Goal: Navigation & Orientation: Find specific page/section

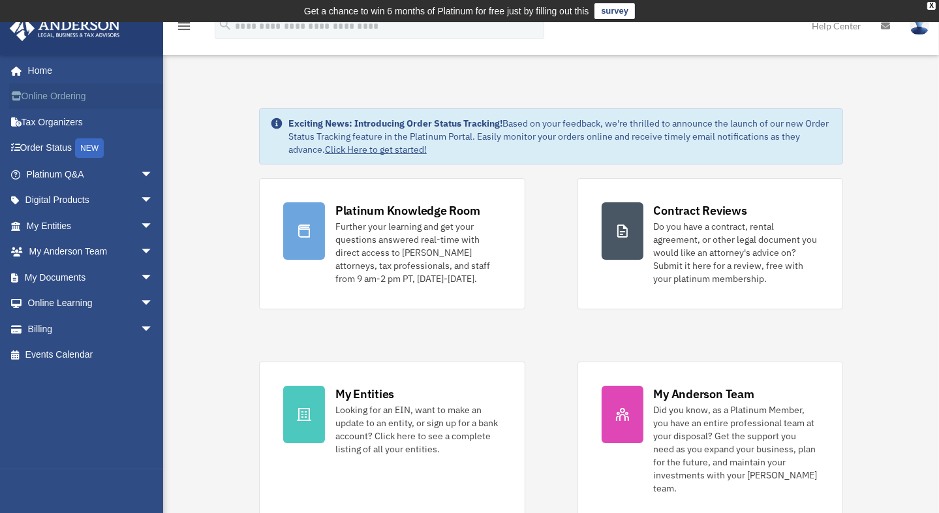
click at [69, 93] on link "Online Ordering" at bounding box center [91, 96] width 164 height 26
click at [140, 249] on span "arrow_drop_down" at bounding box center [153, 252] width 26 height 27
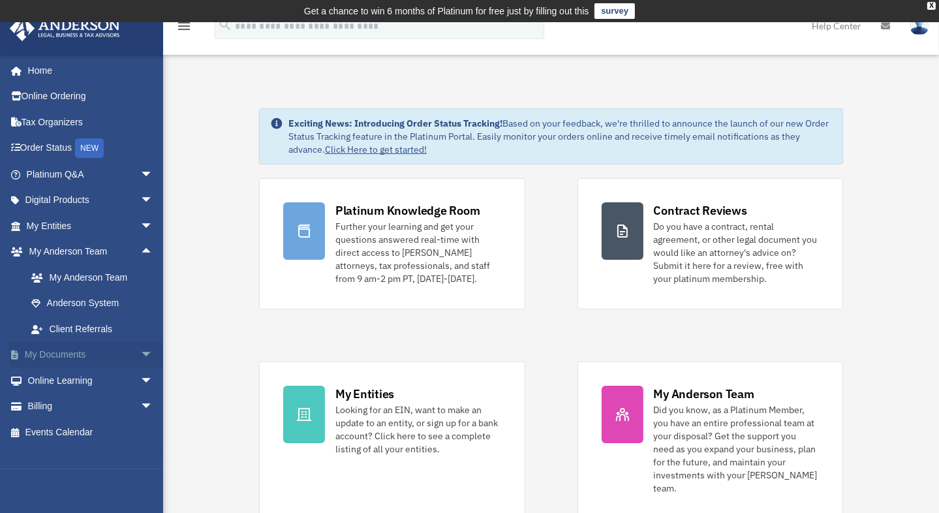
click at [140, 353] on span "arrow_drop_down" at bounding box center [153, 355] width 26 height 27
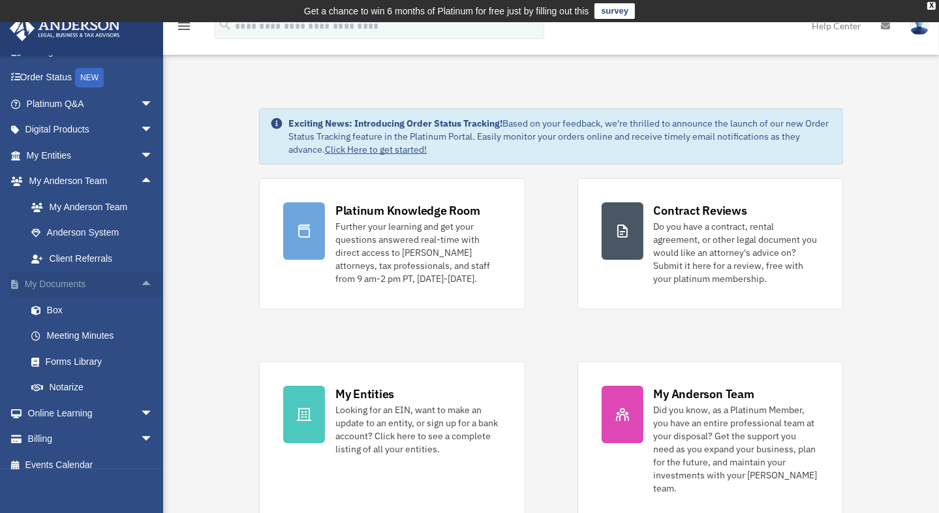
scroll to position [81, 0]
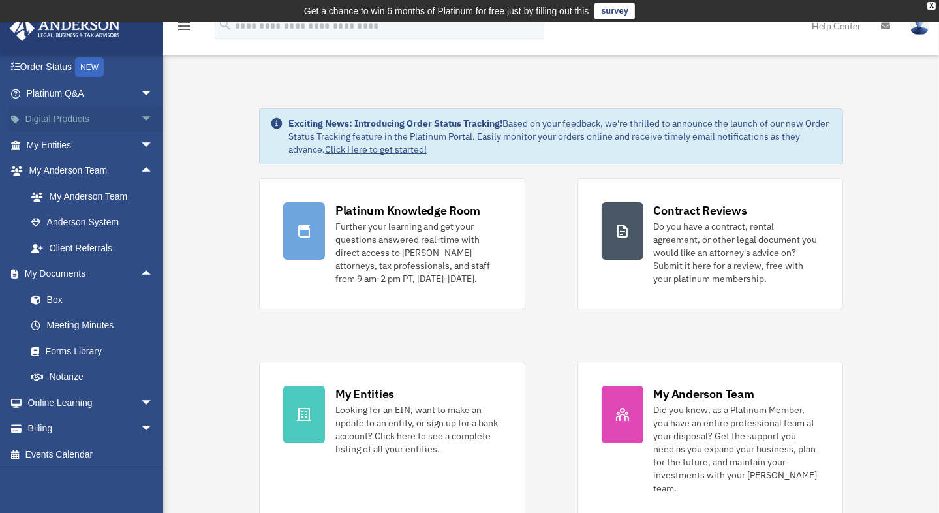
click at [140, 115] on span "arrow_drop_down" at bounding box center [153, 119] width 26 height 27
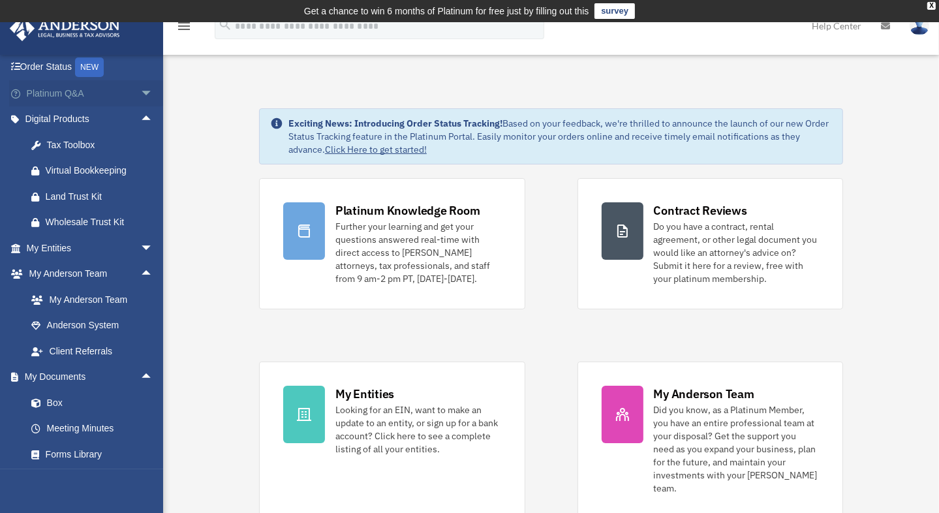
click at [140, 90] on span "arrow_drop_down" at bounding box center [153, 93] width 26 height 27
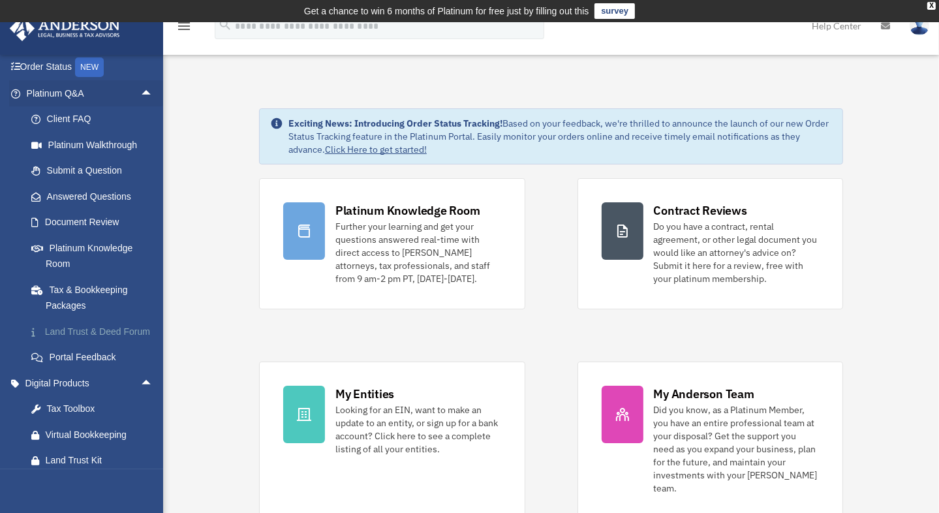
click at [70, 329] on link "Land Trust & Deed Forum" at bounding box center [95, 331] width 155 height 26
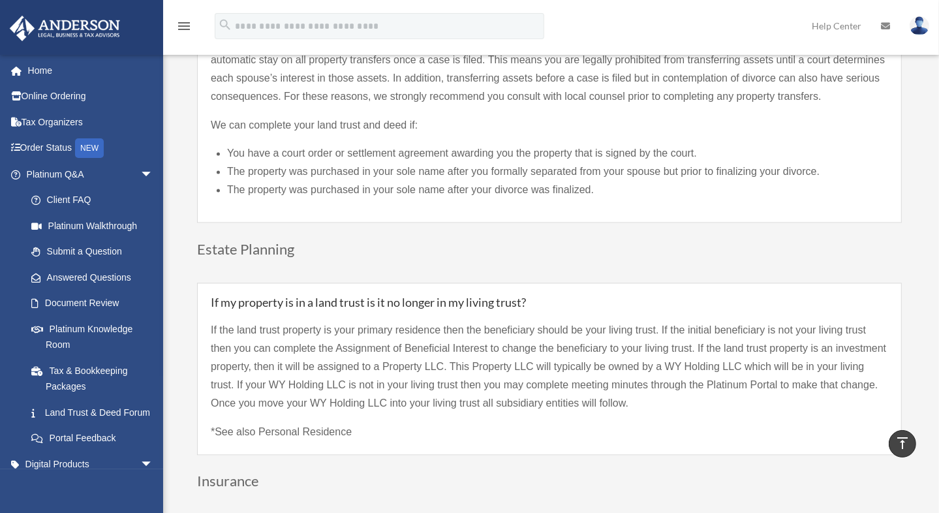
scroll to position [2612, 0]
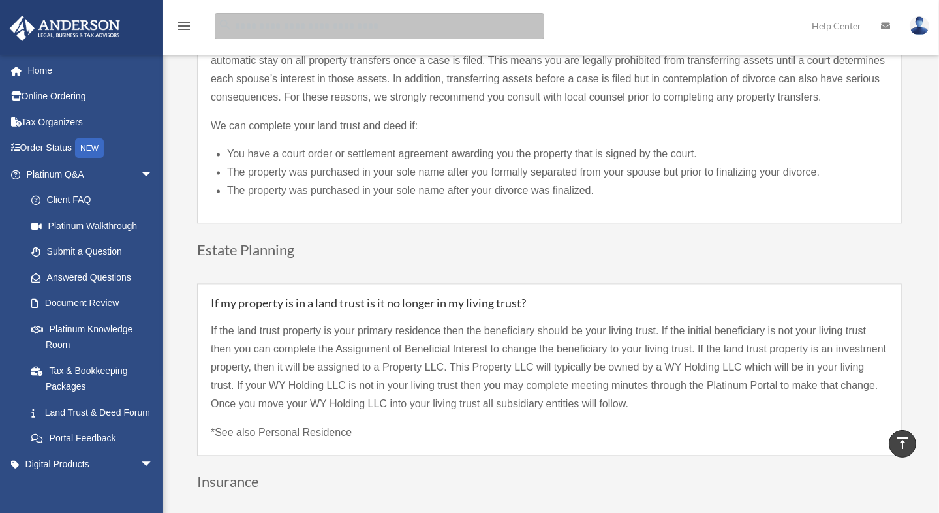
click at [288, 26] on input "search" at bounding box center [379, 26] width 329 height 26
type input "***"
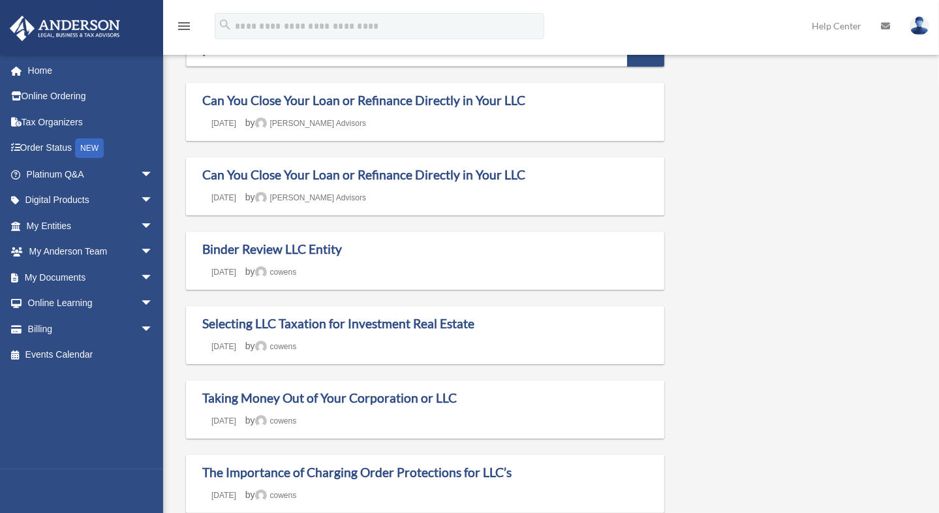
scroll to position [82, 0]
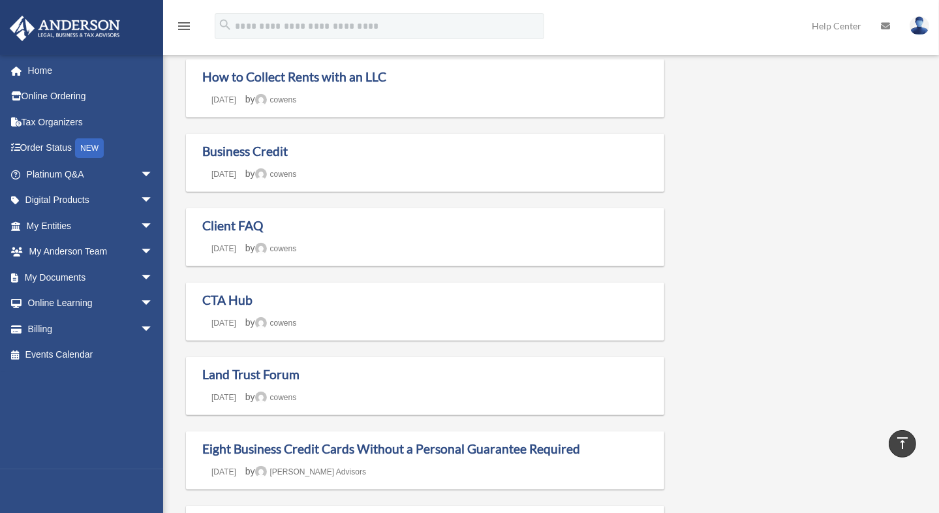
scroll to position [772, 0]
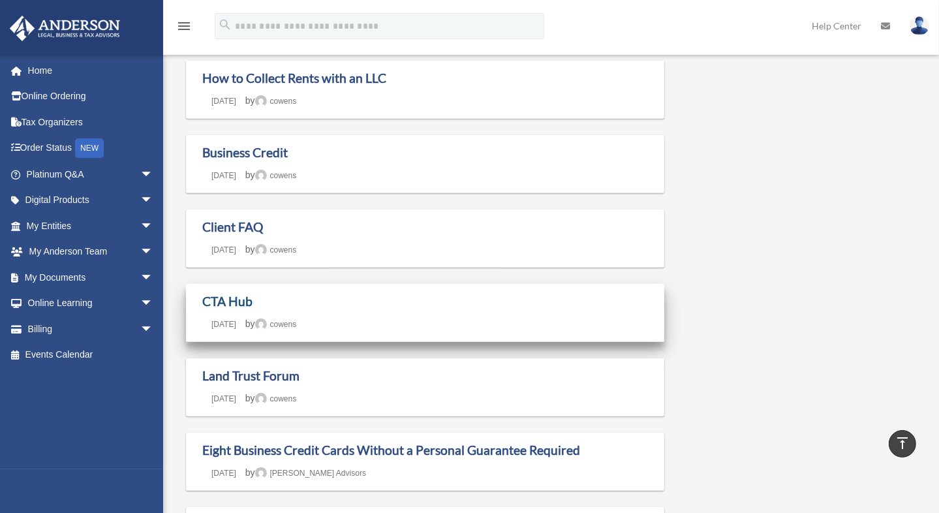
click at [235, 299] on link "CTA Hub" at bounding box center [227, 300] width 50 height 15
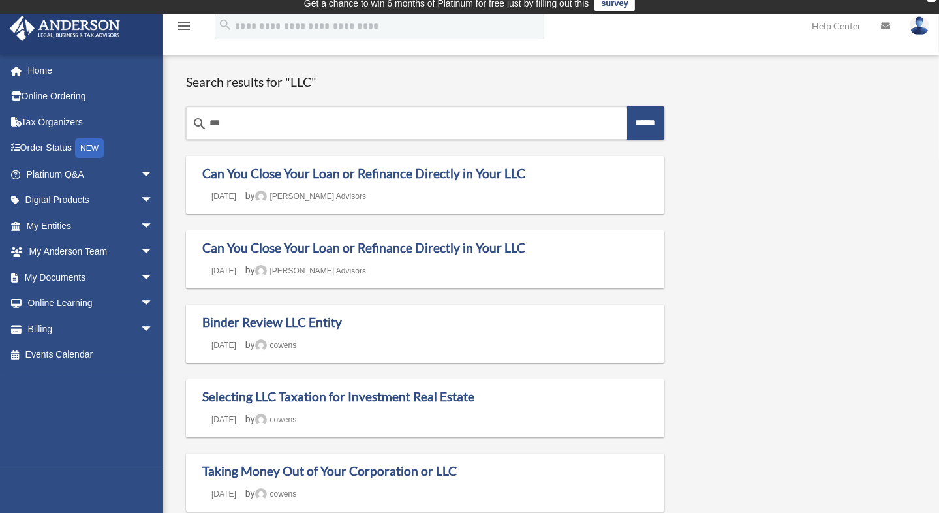
scroll to position [9, 0]
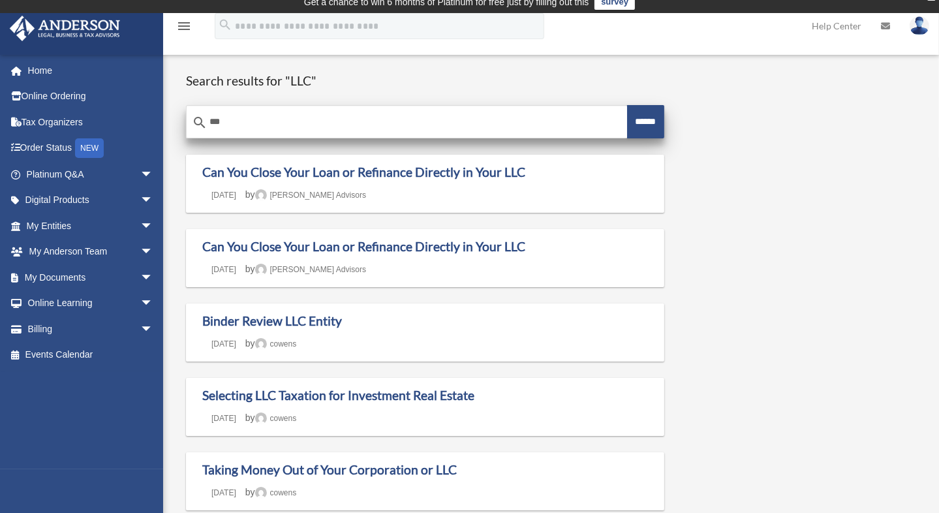
click at [237, 120] on input "***" at bounding box center [407, 121] width 440 height 31
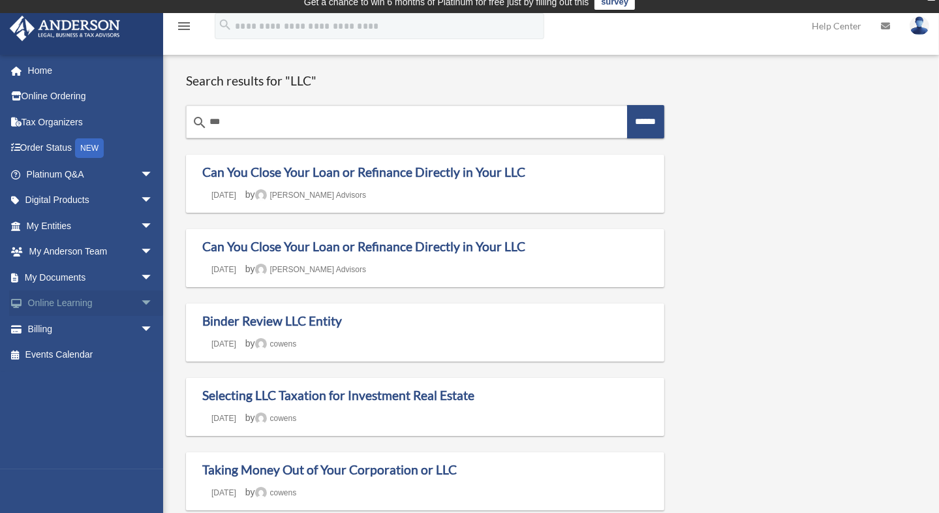
click at [140, 300] on span "arrow_drop_down" at bounding box center [153, 303] width 26 height 27
click at [73, 380] on link "Resources" at bounding box center [95, 380] width 155 height 26
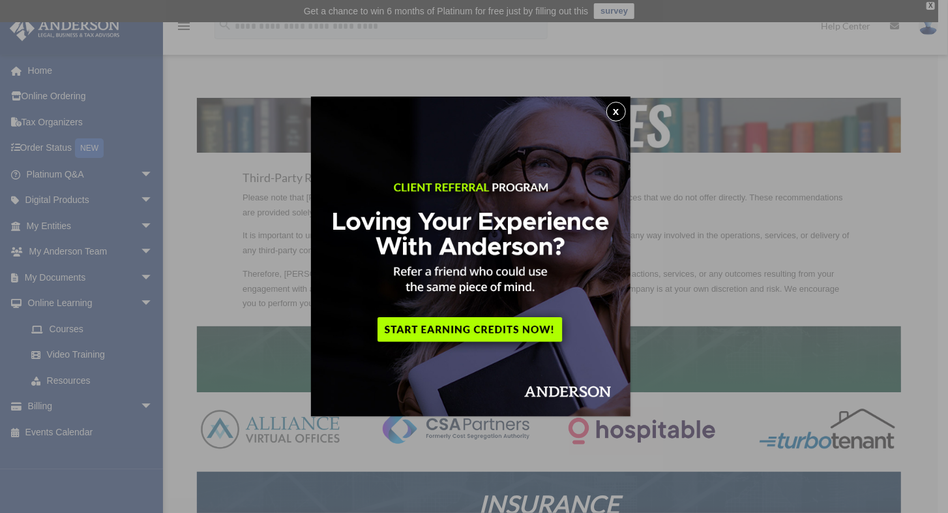
click at [618, 111] on button "x" at bounding box center [617, 112] width 20 height 20
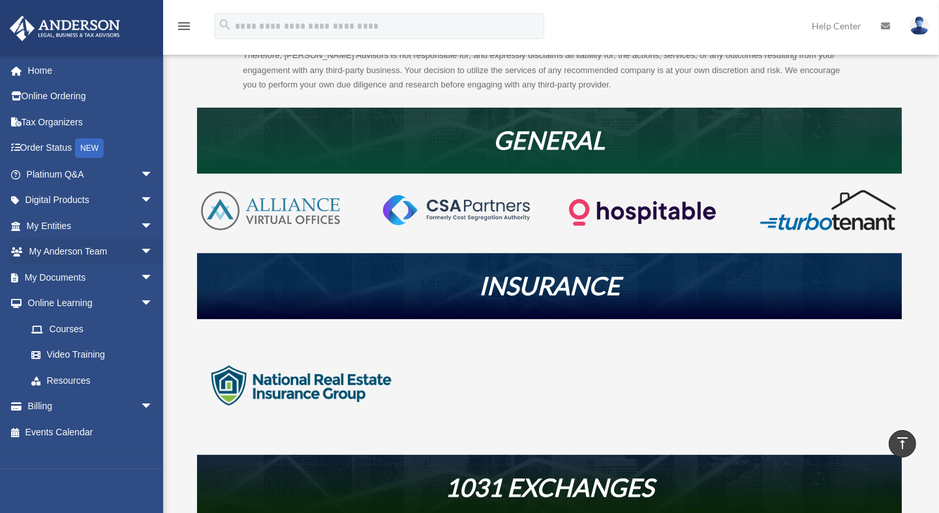
scroll to position [212, 0]
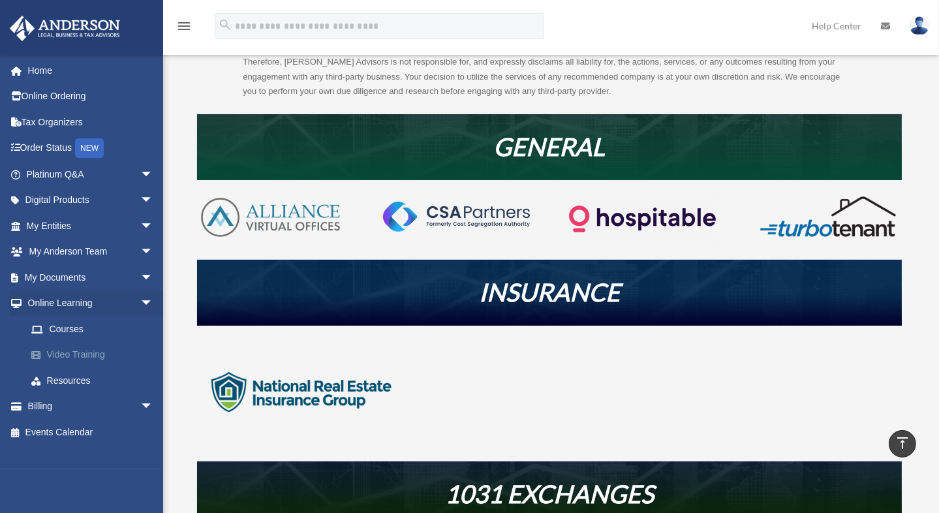
click at [73, 353] on link "Video Training" at bounding box center [95, 355] width 155 height 26
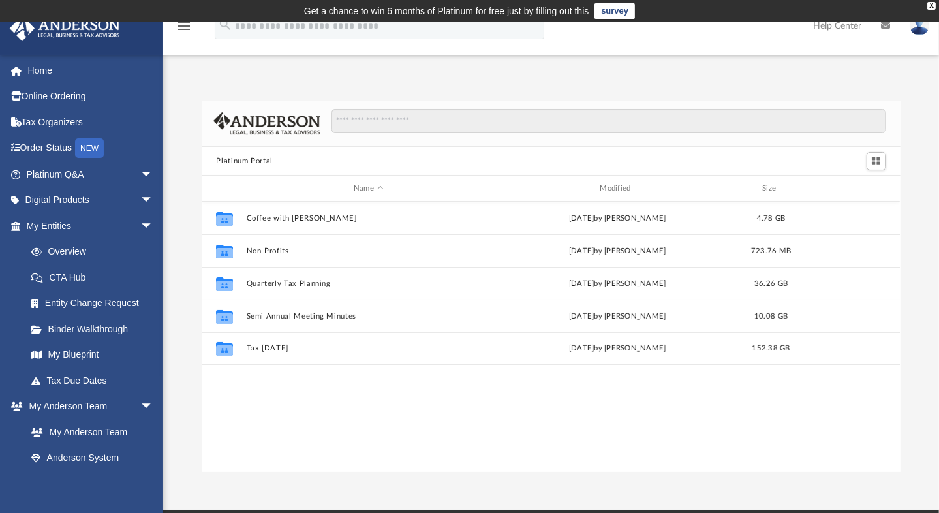
scroll to position [286, 688]
click at [87, 325] on link "Binder Walkthrough" at bounding box center [95, 329] width 155 height 26
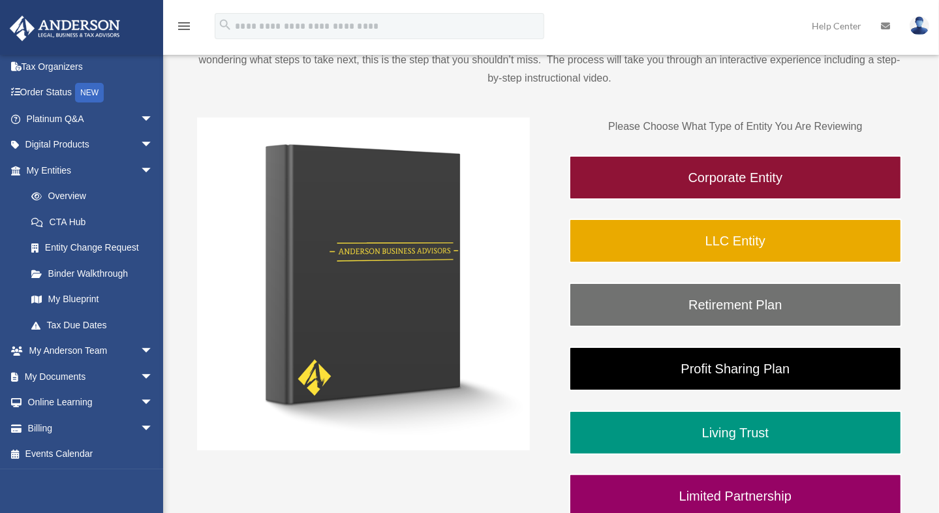
scroll to position [164, 0]
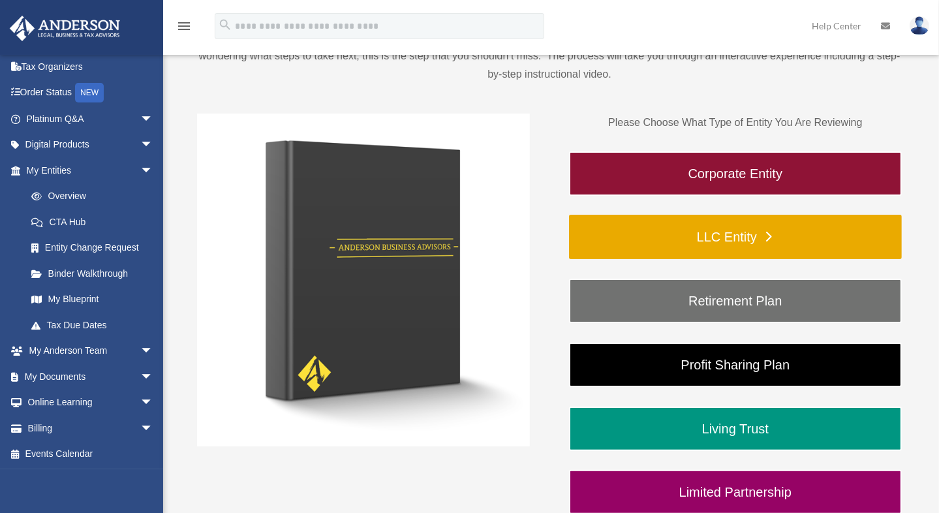
click at [766, 233] on link "LLC Entity" at bounding box center [735, 237] width 333 height 44
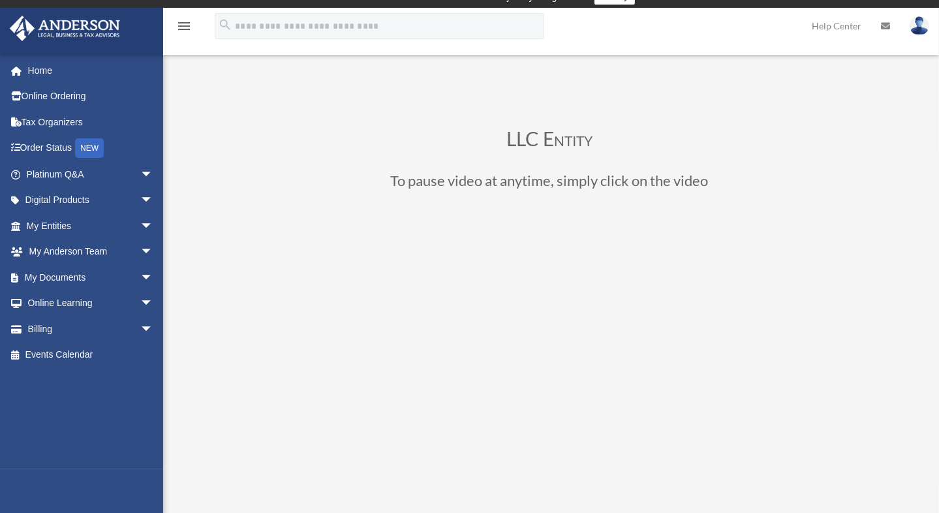
scroll to position [13, 0]
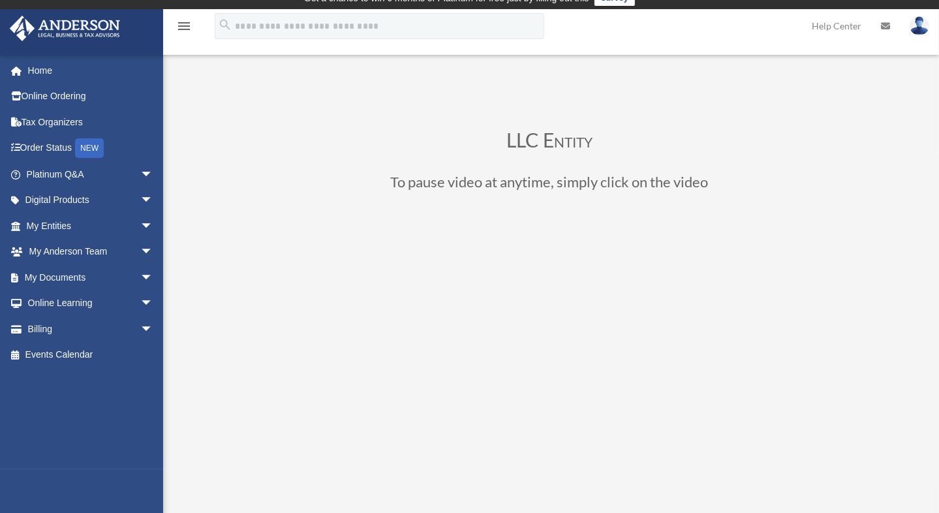
click at [836, 25] on link "Help Center" at bounding box center [836, 26] width 69 height 52
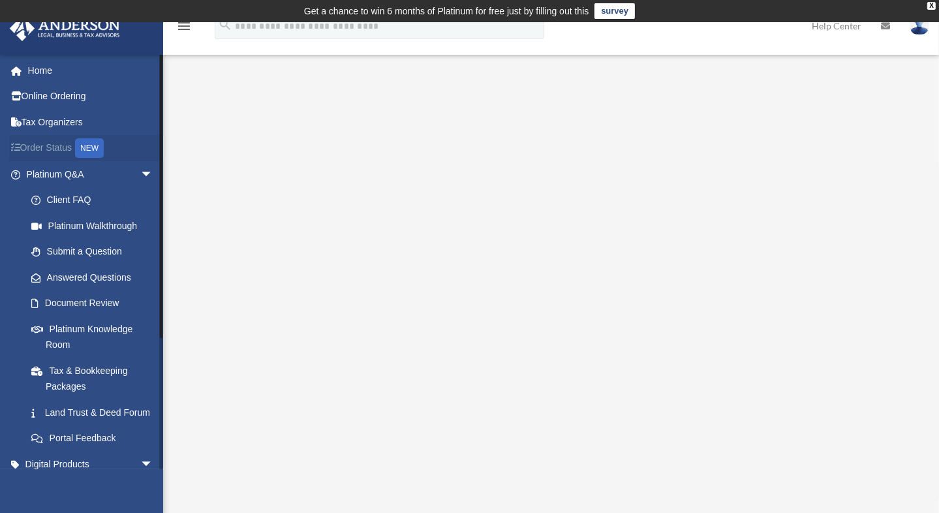
click at [56, 147] on link "Order Status NEW" at bounding box center [91, 148] width 164 height 27
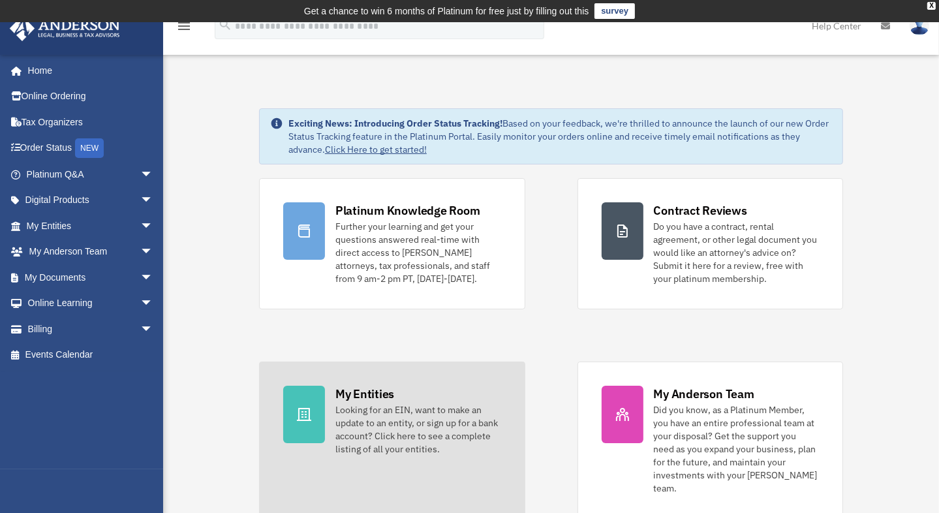
click at [372, 390] on div "My Entities" at bounding box center [364, 393] width 59 height 16
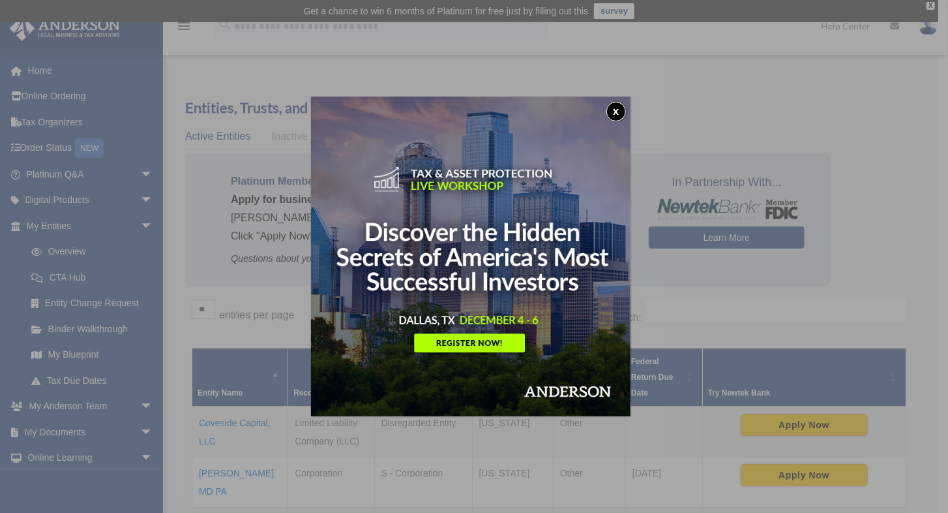
click at [618, 110] on button "x" at bounding box center [617, 112] width 20 height 20
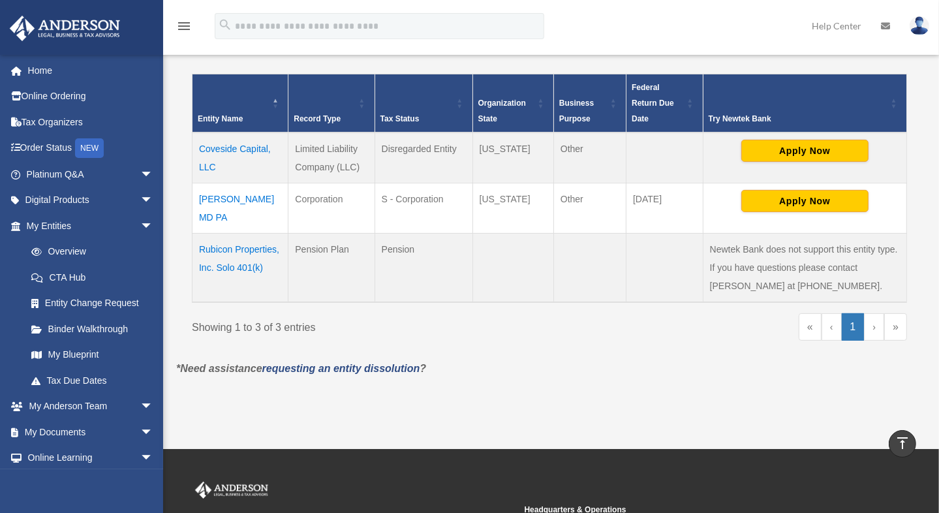
scroll to position [276, 0]
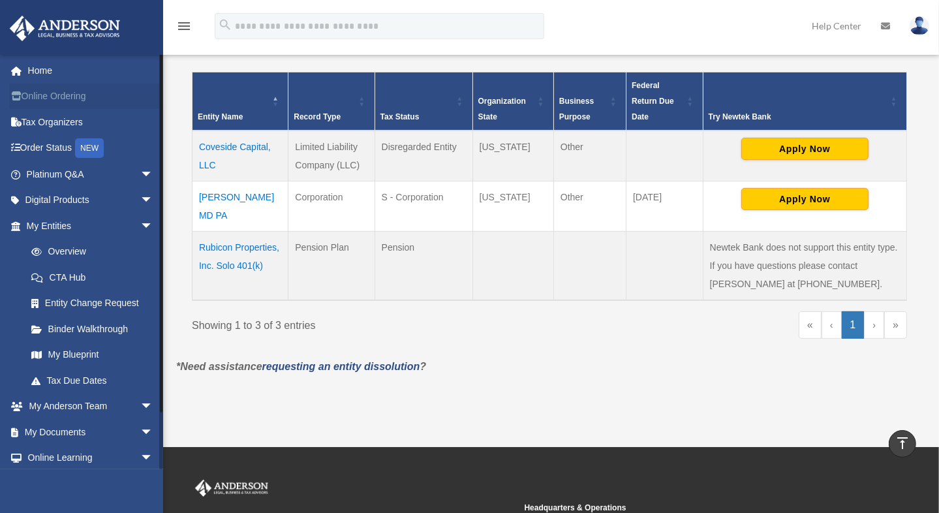
click at [44, 96] on link "Online Ordering" at bounding box center [91, 96] width 164 height 26
